Goal: Task Accomplishment & Management: Manage account settings

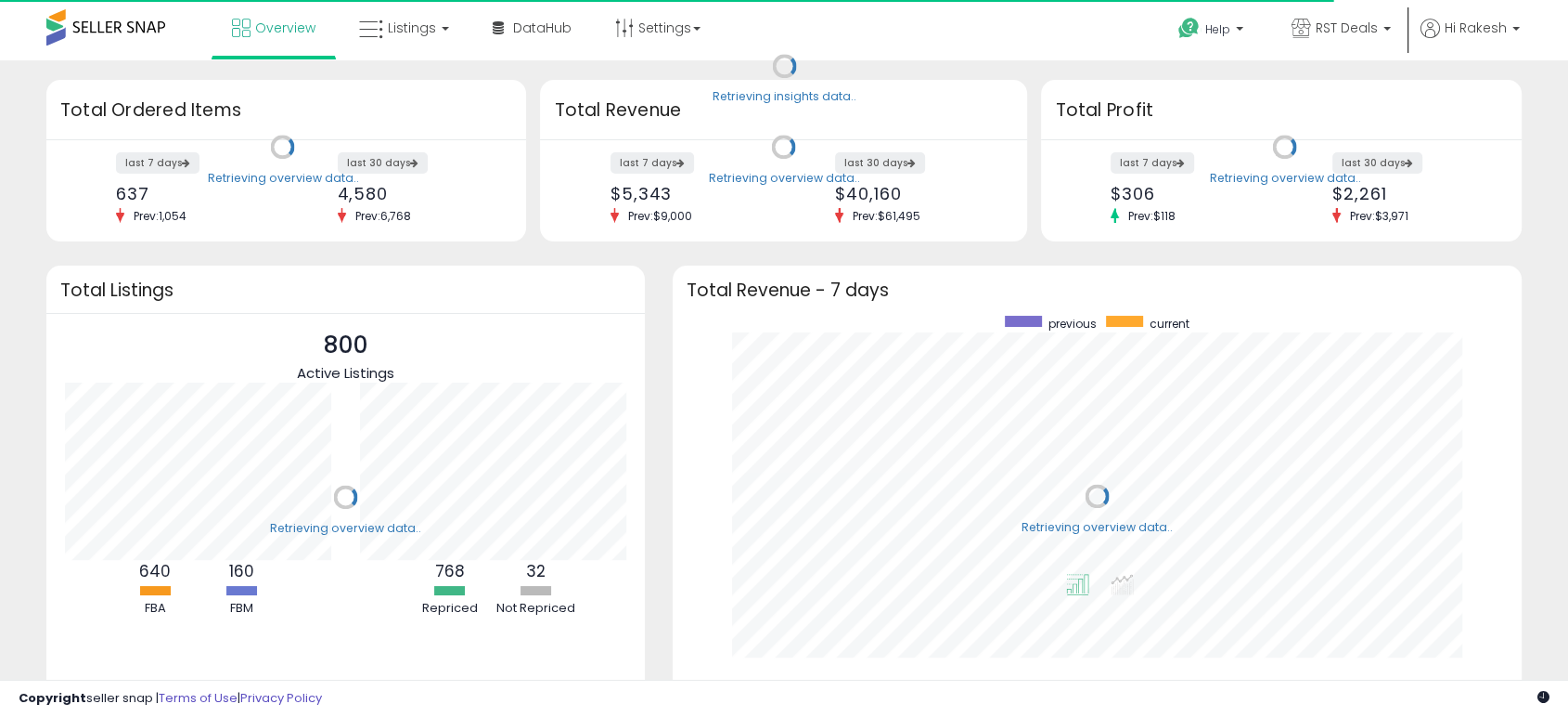
scroll to position [351, 811]
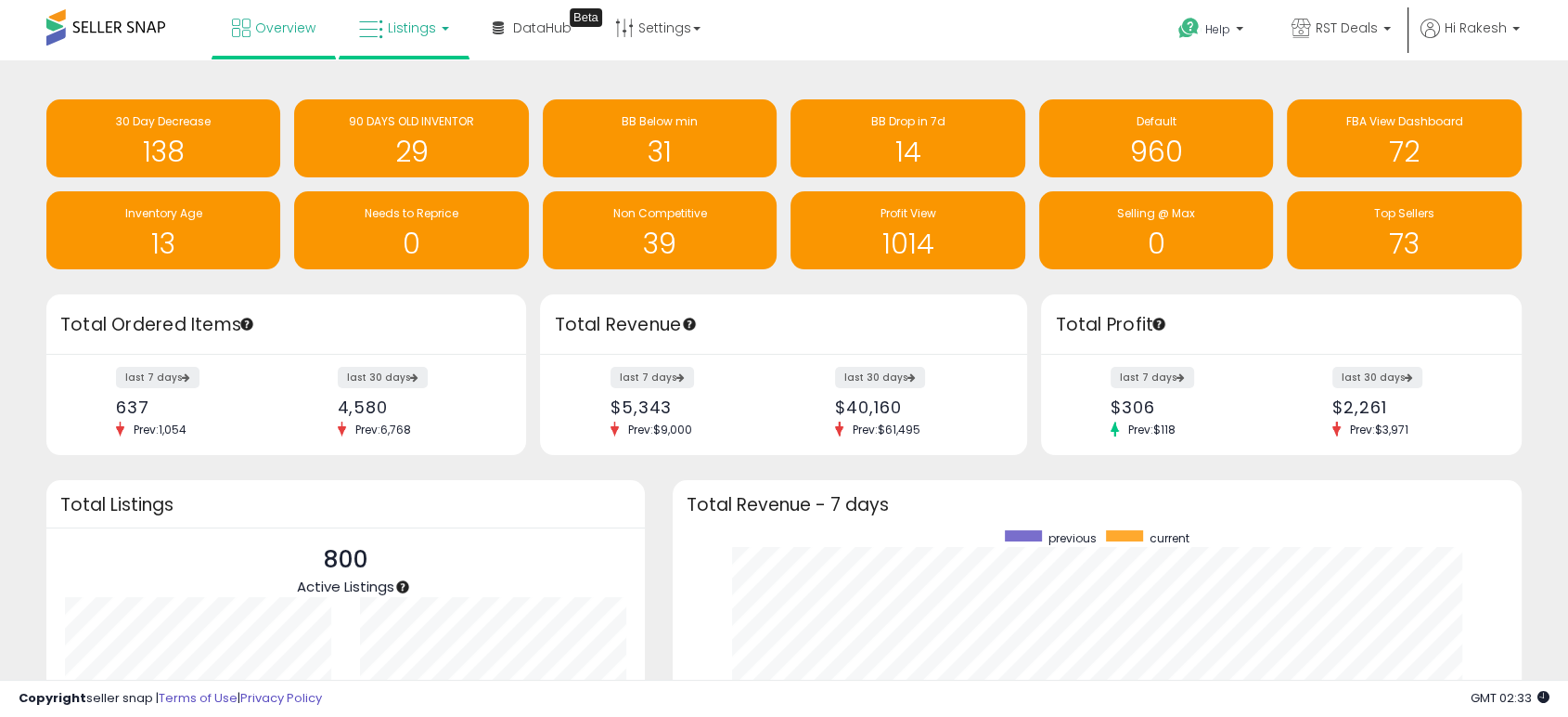
click at [405, 36] on span "Listings" at bounding box center [412, 28] width 49 height 19
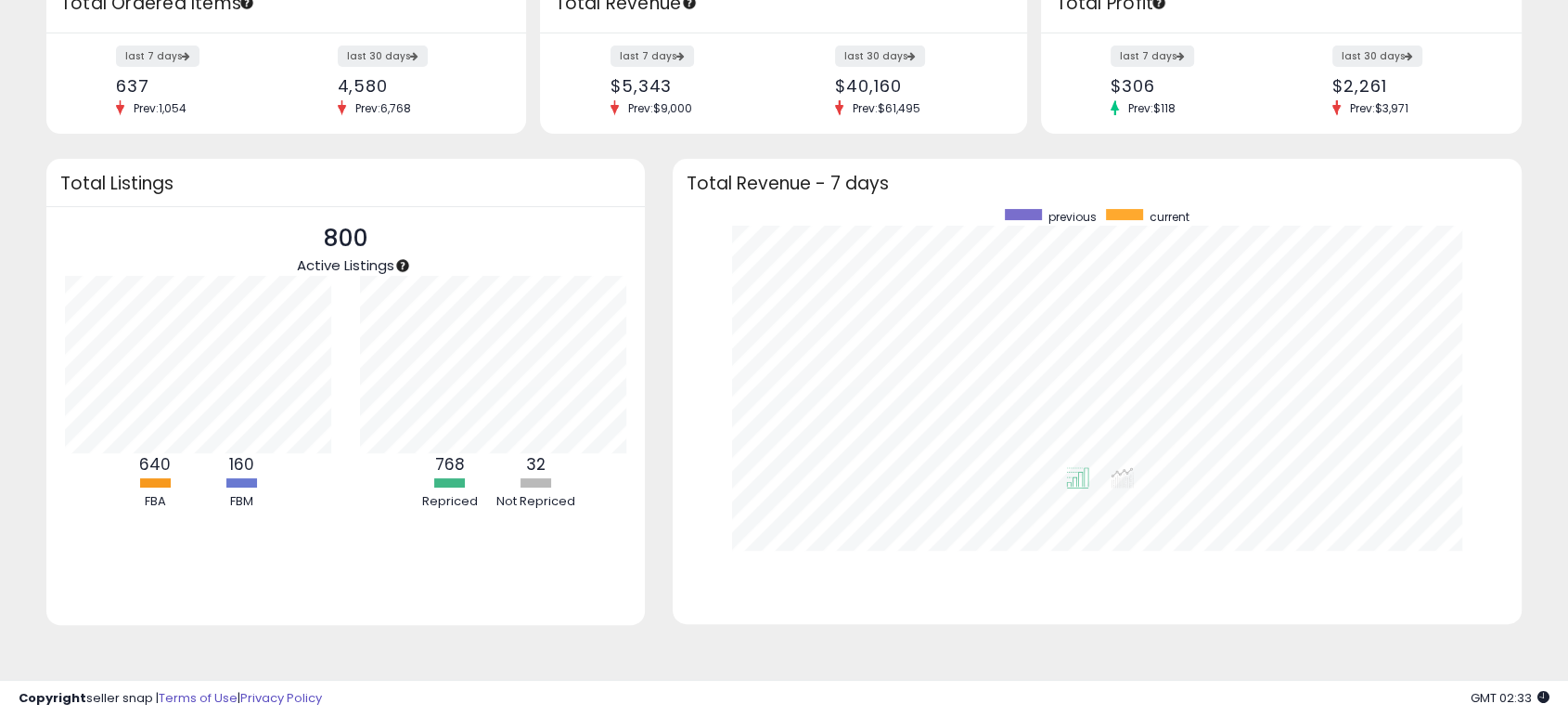
scroll to position [0, 0]
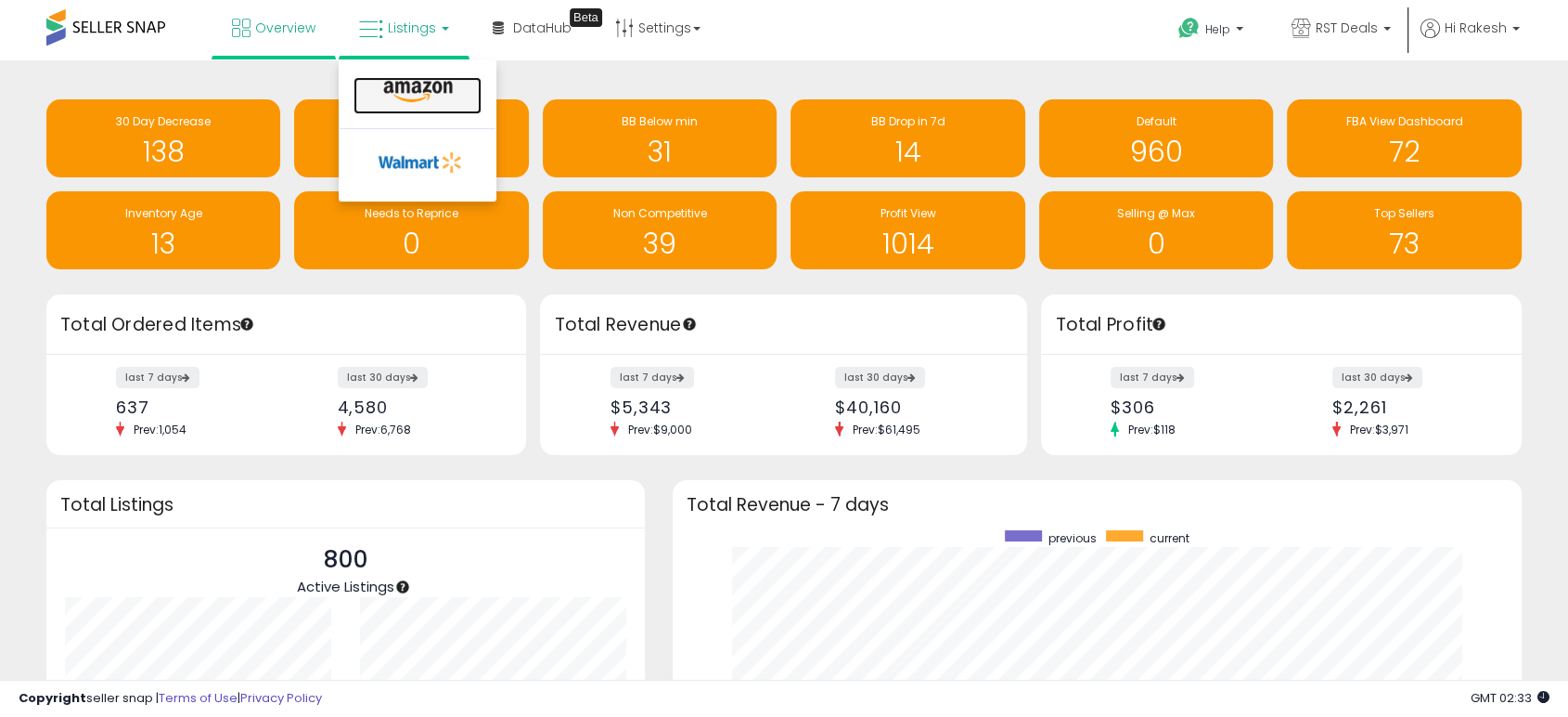
click at [418, 79] on icon at bounding box center [418, 92] width 80 height 24
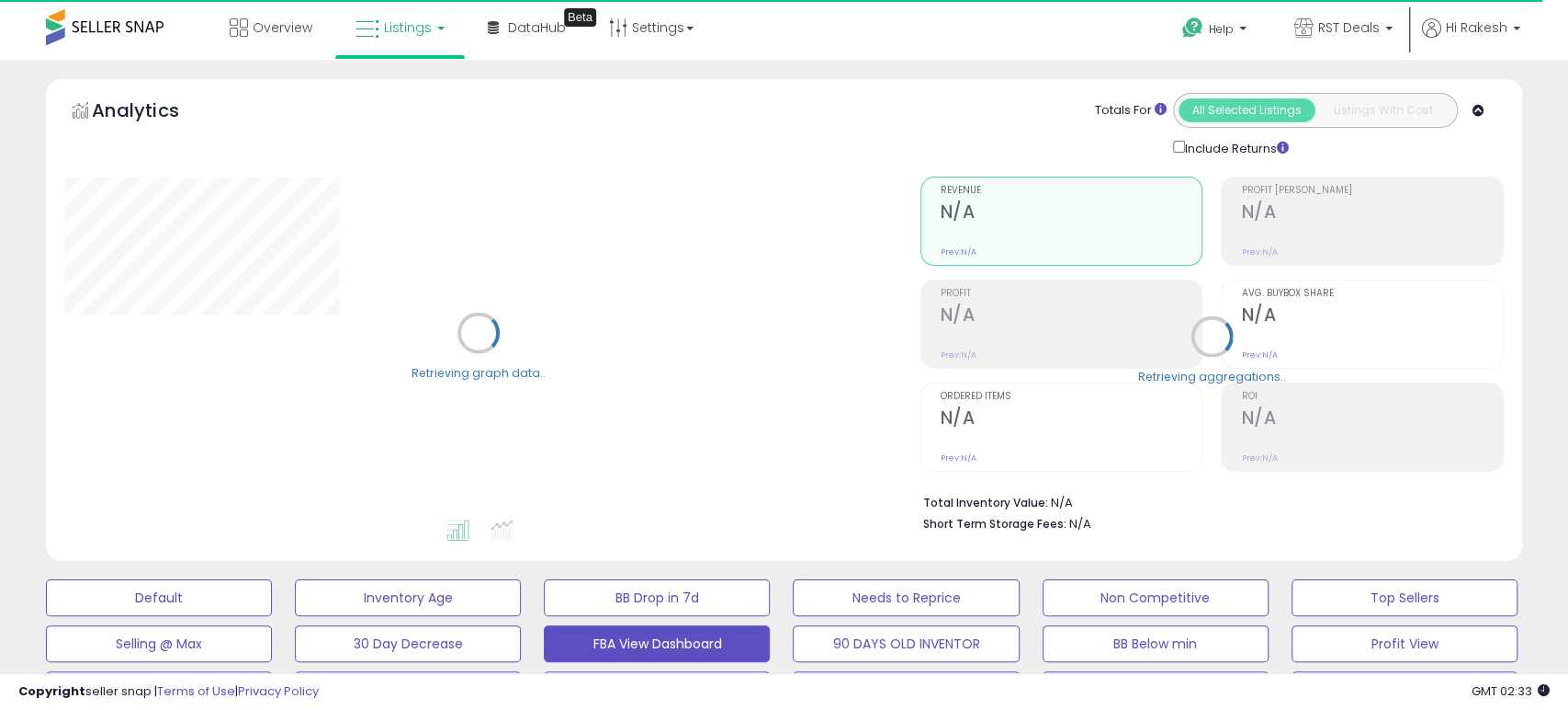
select select "**"
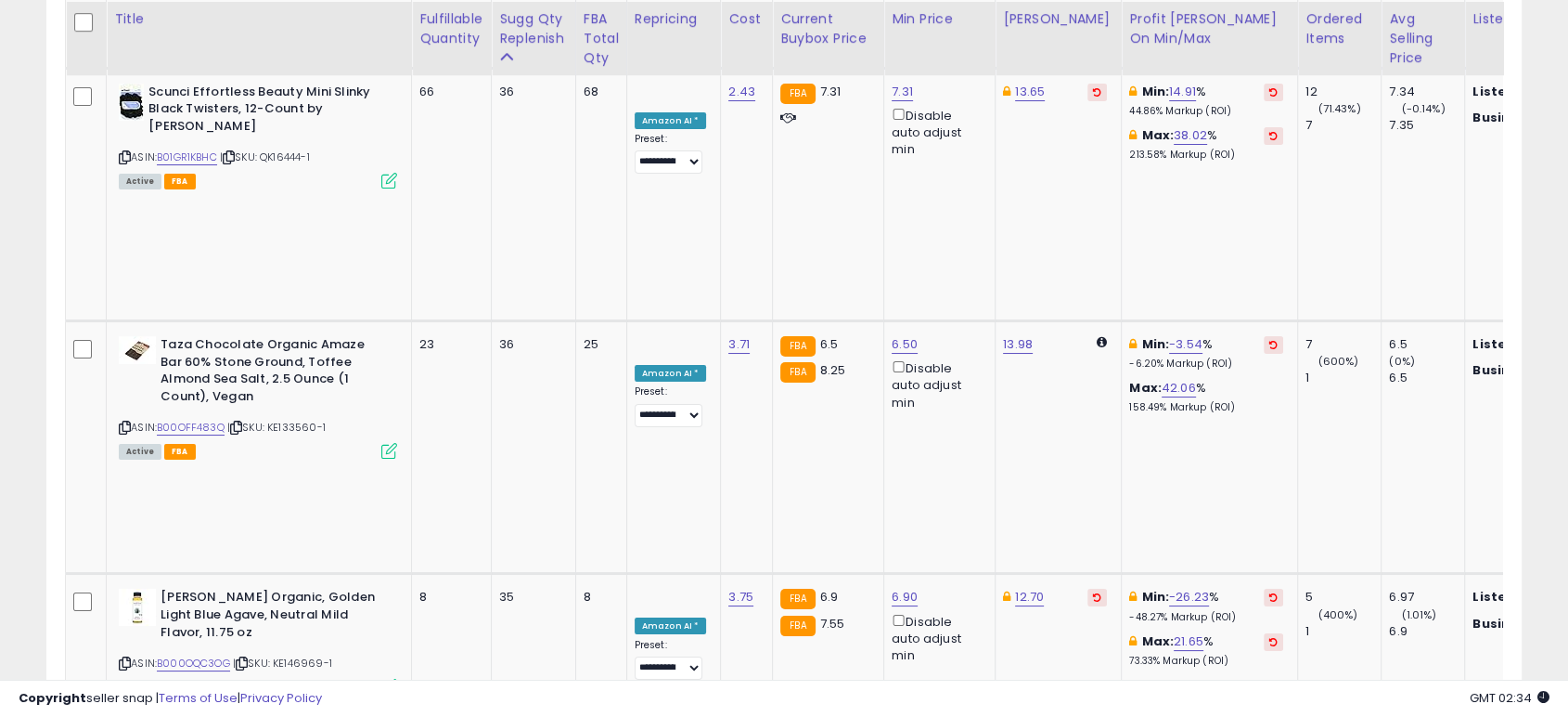
scroll to position [7069, 0]
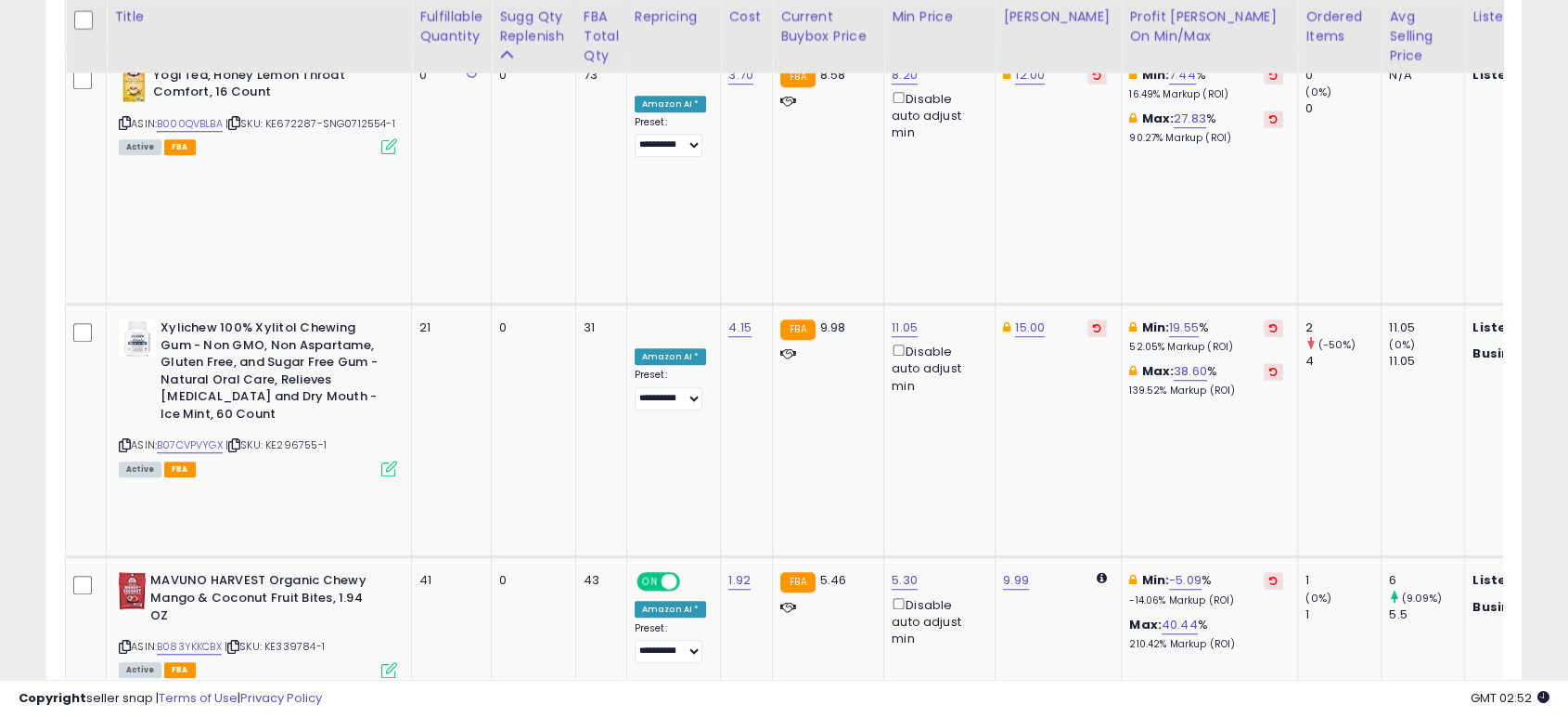
scroll to position [1672, 0]
